Goal: Navigation & Orientation: Find specific page/section

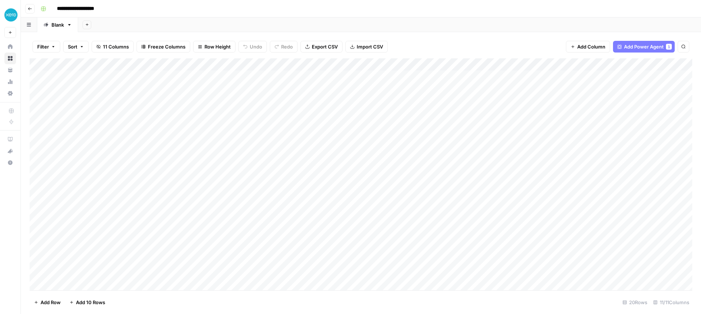
click at [30, 9] on icon "button" at bounding box center [30, 9] width 4 height 4
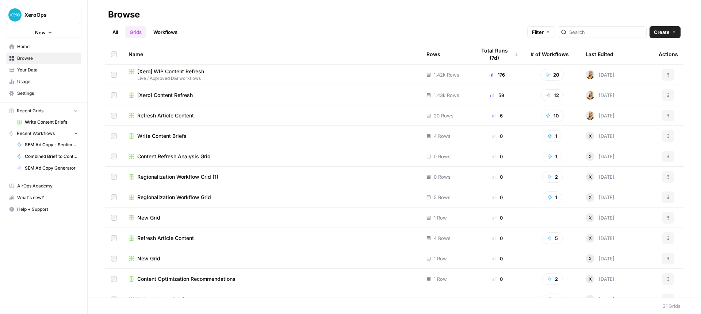
click at [280, 80] on span "Live / Approved D&I workflows" at bounding box center [271, 78] width 286 height 7
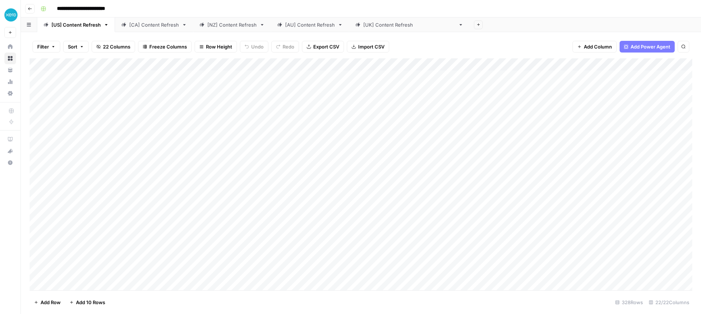
click at [306, 28] on div "[AU] Content Refresh" at bounding box center [310, 24] width 50 height 7
click at [381, 27] on div "[[GEOGRAPHIC_DATA]] Content Refresh" at bounding box center [409, 24] width 92 height 7
click at [70, 26] on div "[US] Content Refresh" at bounding box center [75, 24] width 49 height 7
